Goal: Transaction & Acquisition: Obtain resource

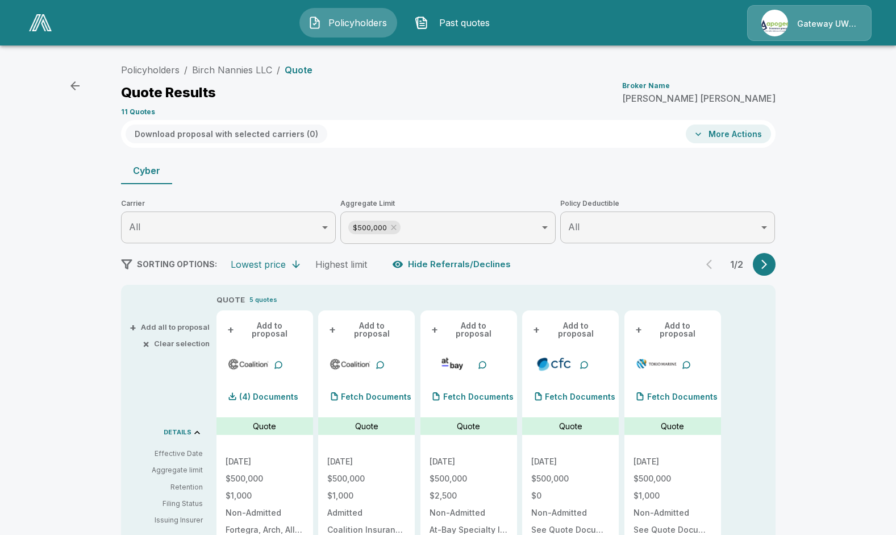
scroll to position [207, 0]
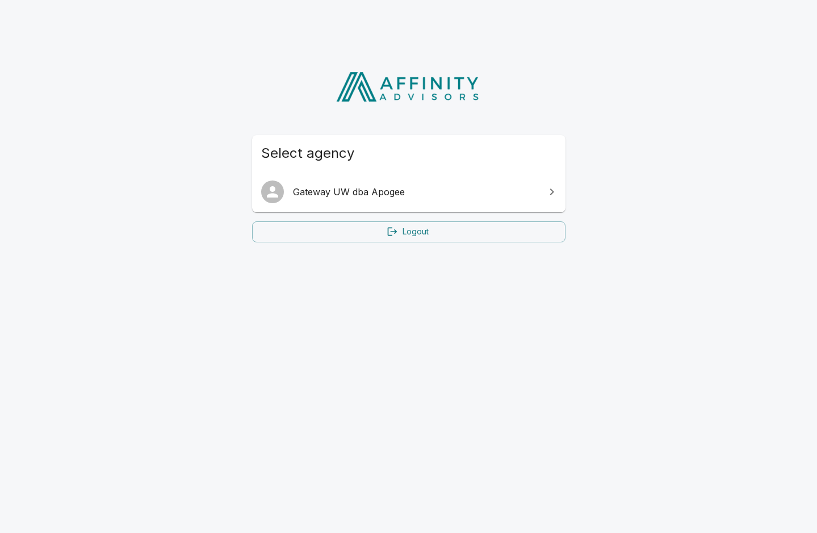
click at [386, 182] on link "Gateway UW dba Apogee" at bounding box center [409, 192] width 314 height 32
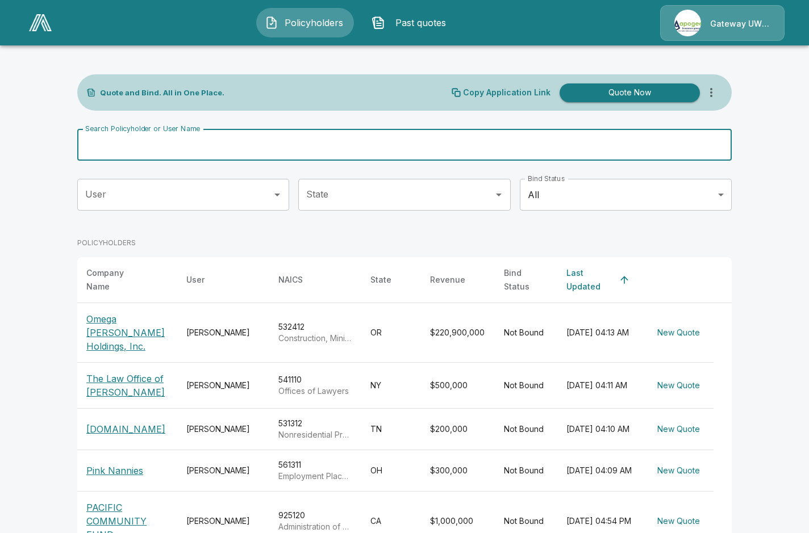
click at [123, 148] on input "Search Policyholder or User Name" at bounding box center [398, 145] width 642 height 32
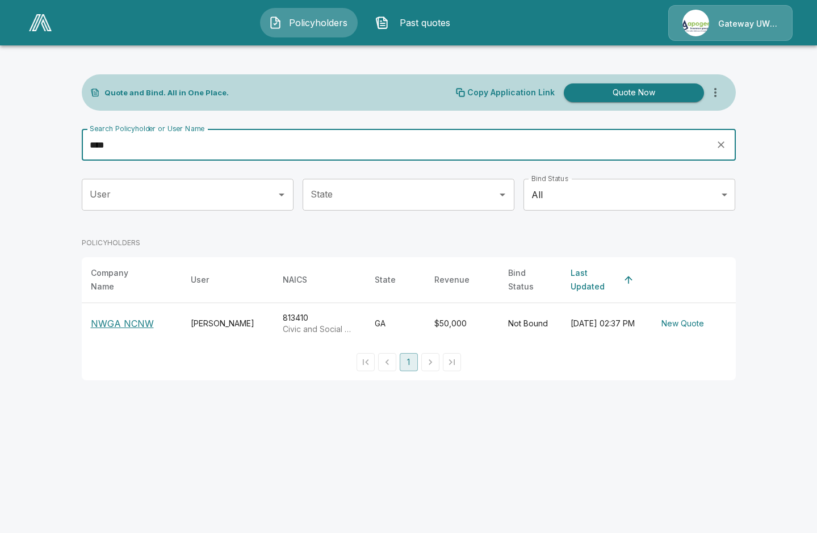
type input "****"
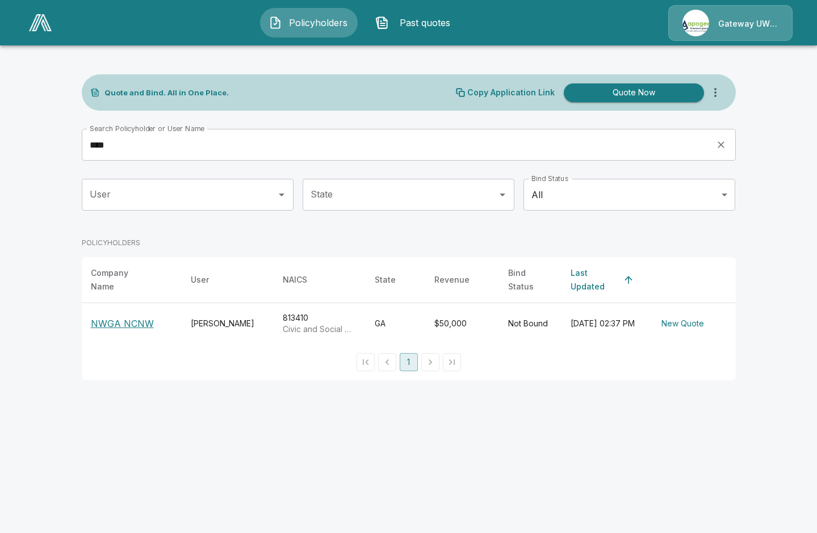
click at [124, 317] on p "NWGA NCNW" at bounding box center [122, 324] width 63 height 14
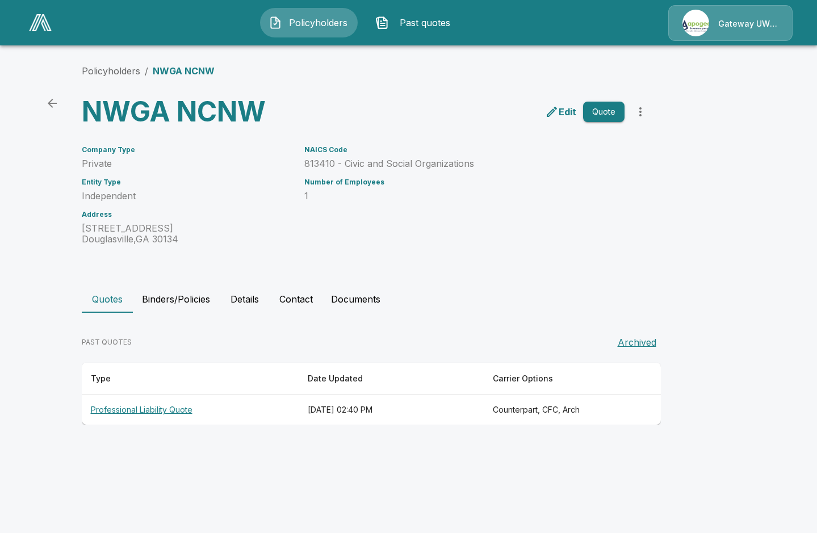
click at [141, 415] on th "Professional Liability Quote" at bounding box center [190, 410] width 217 height 30
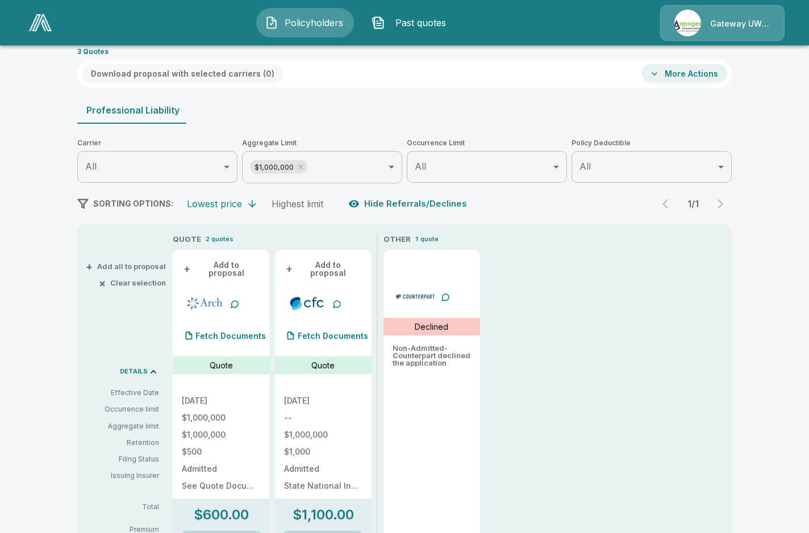
scroll to position [78, 0]
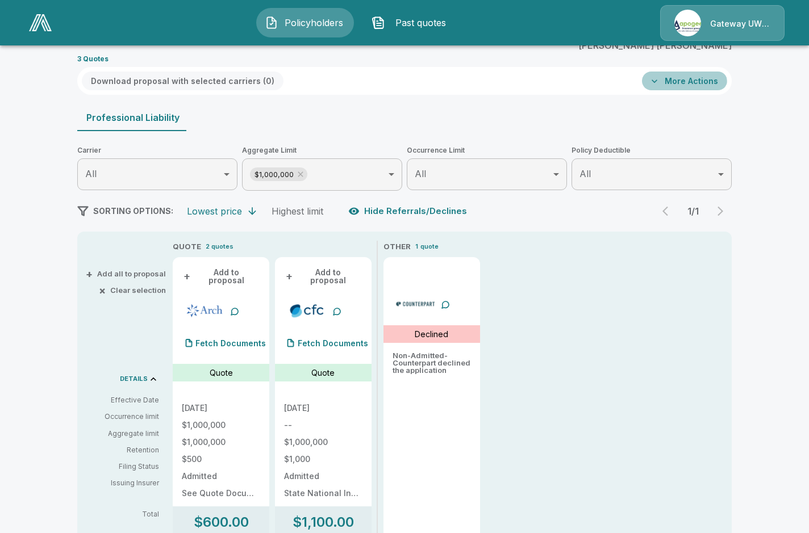
click at [676, 85] on button "More Actions" at bounding box center [684, 81] width 85 height 19
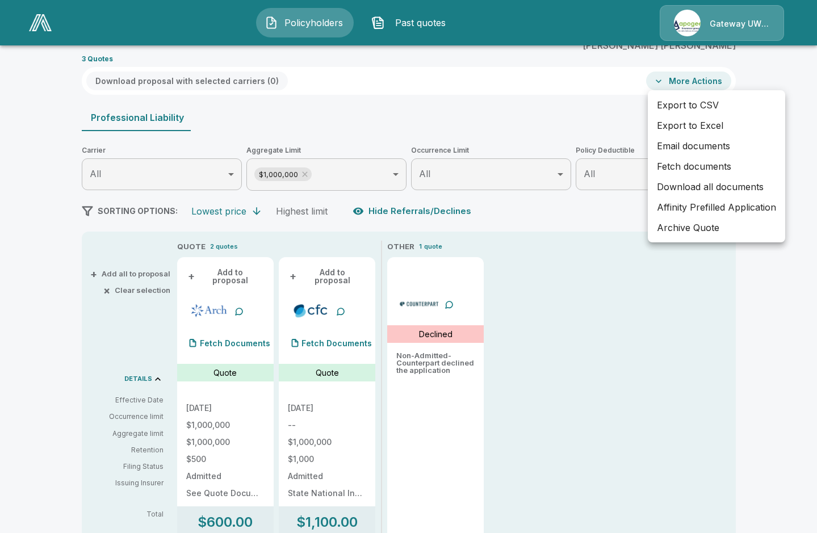
click at [688, 194] on li "Download all documents" at bounding box center [716, 187] width 137 height 20
click at [683, 148] on li "Email documents" at bounding box center [716, 146] width 137 height 20
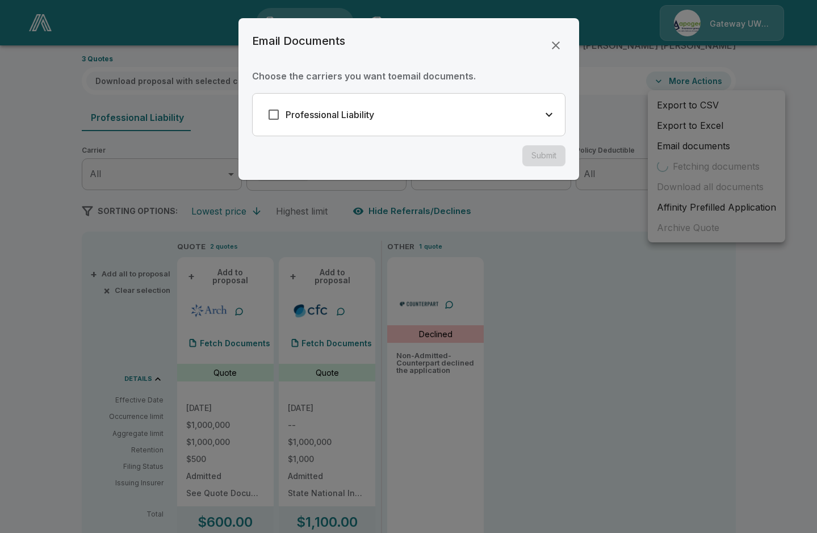
click at [349, 102] on div "Professional Liability" at bounding box center [409, 115] width 312 height 42
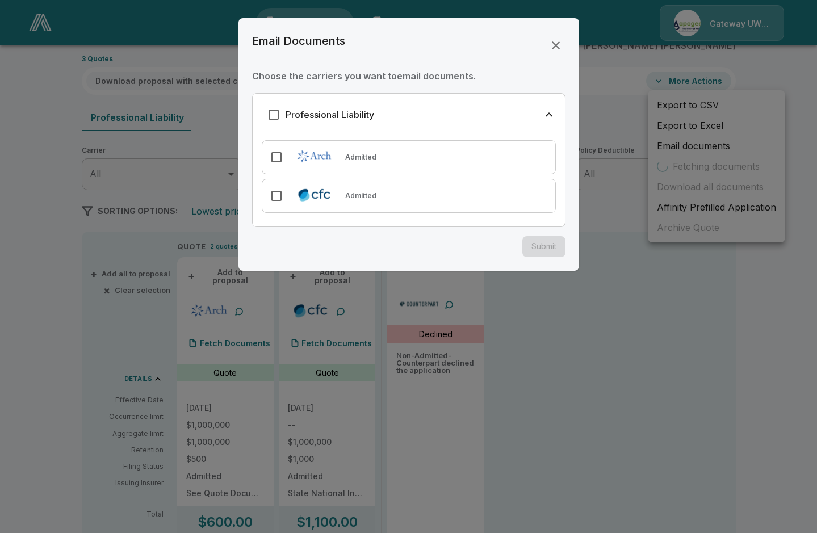
click at [291, 190] on img at bounding box center [315, 195] width 52 height 16
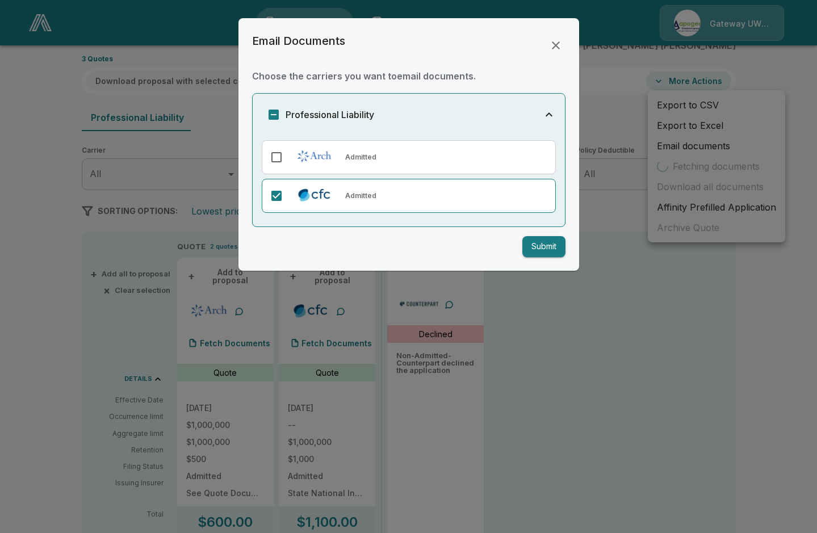
click at [552, 256] on button "Submit" at bounding box center [544, 246] width 43 height 21
